Goal: Find specific page/section: Find specific page/section

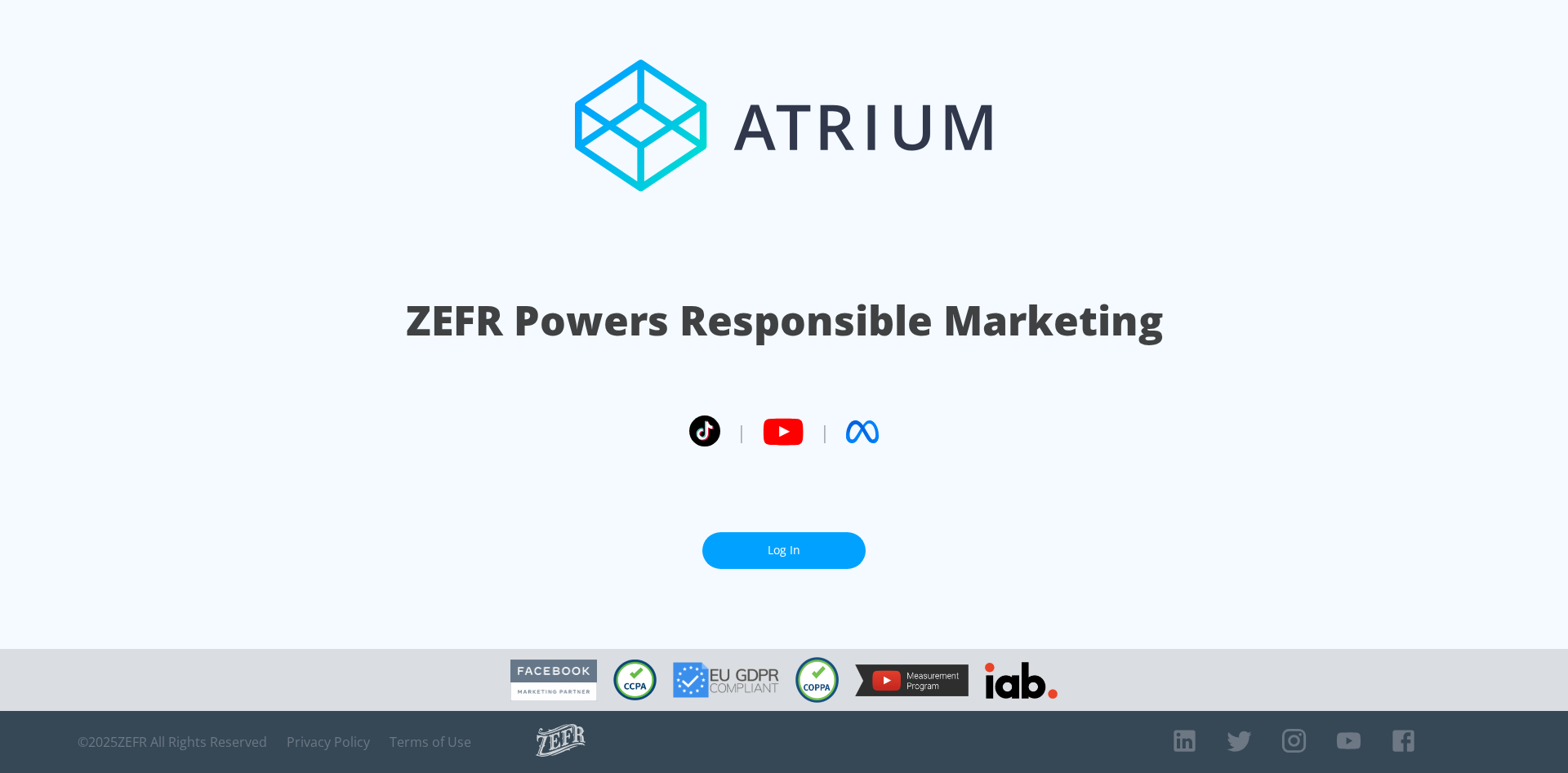
click at [772, 553] on link "Log In" at bounding box center [784, 550] width 163 height 36
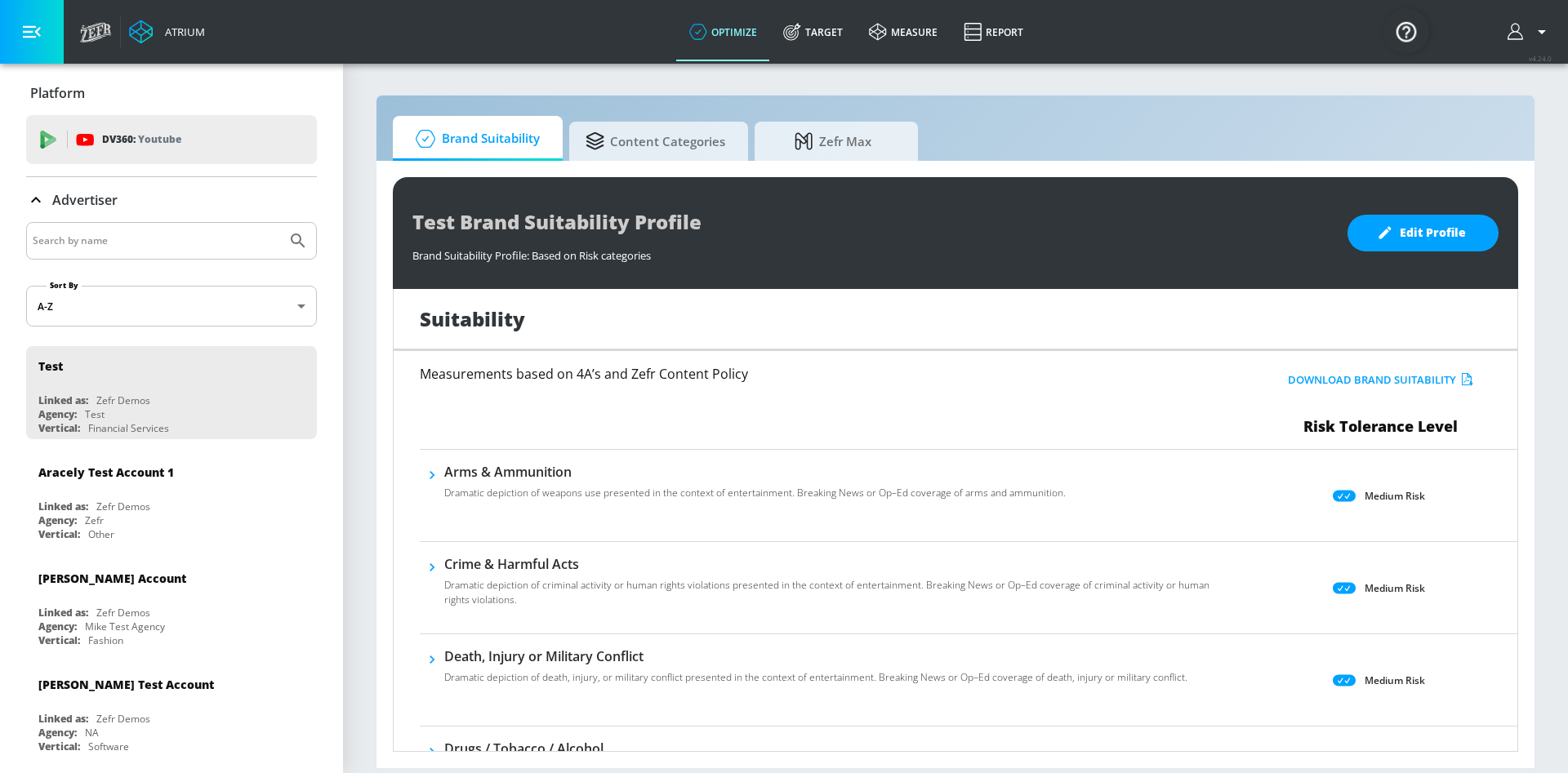
click at [1532, 36] on icon "button" at bounding box center [1541, 31] width 19 height 19
click at [1232, 89] on div at bounding box center [784, 386] width 1568 height 773
click at [1209, 86] on section "Brand Suitability Content Categories Zefr Max Test Brand Suitability Profile Br…" at bounding box center [955, 416] width 1225 height 710
